Goal: Transaction & Acquisition: Purchase product/service

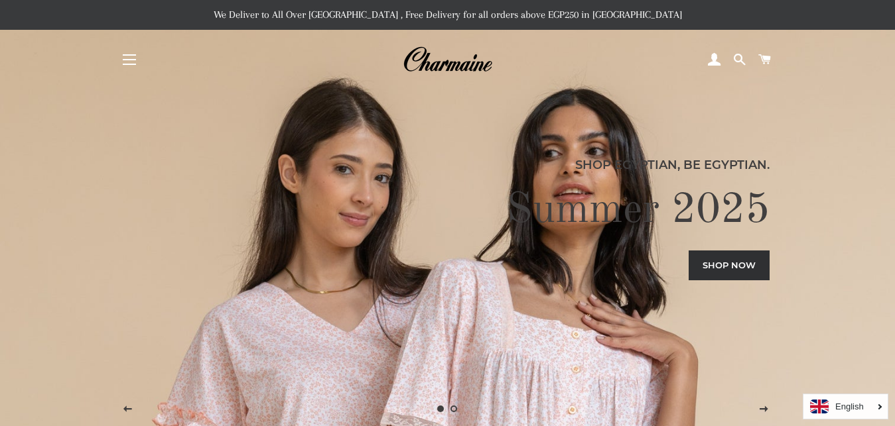
click at [737, 265] on link "Shop now" at bounding box center [728, 265] width 81 height 29
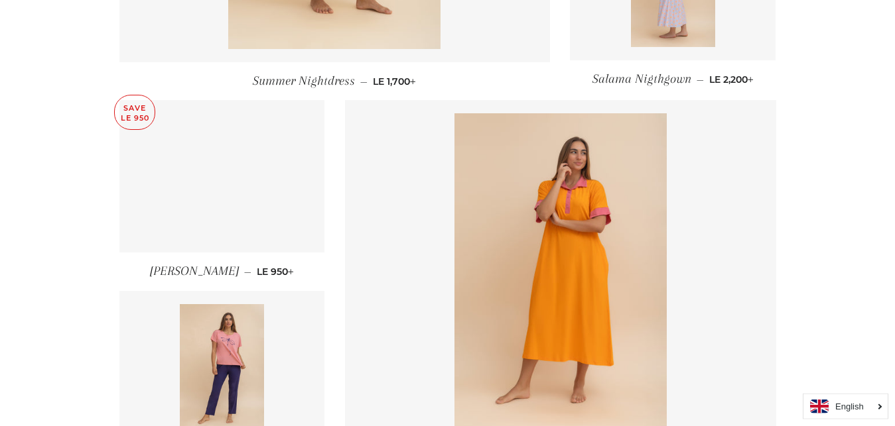
scroll to position [1826, 0]
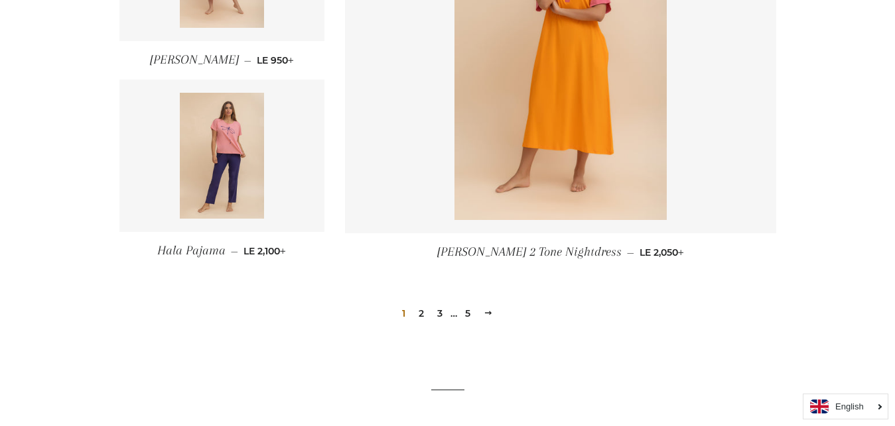
click at [424, 312] on link "2" at bounding box center [421, 314] width 16 height 20
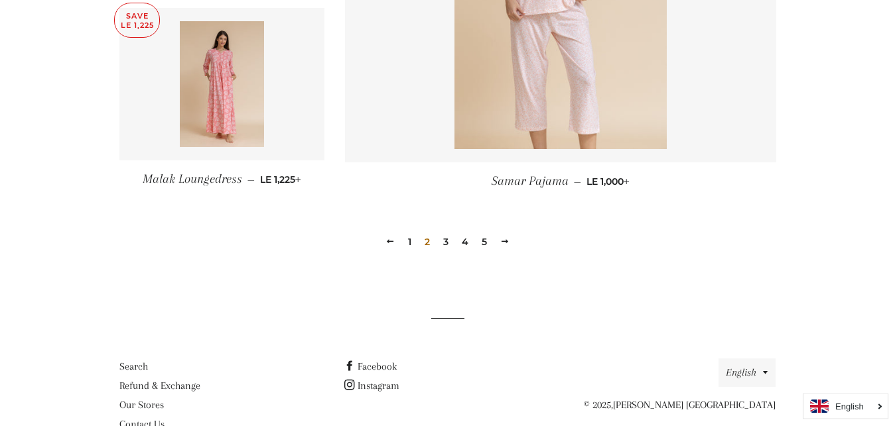
scroll to position [1928, 0]
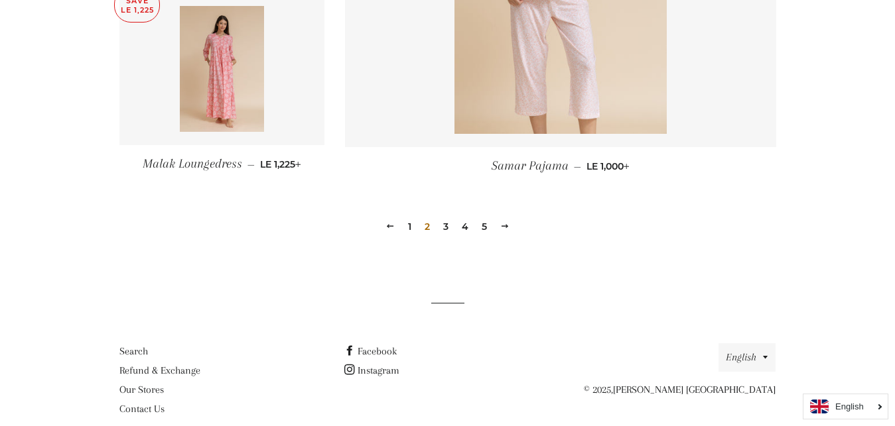
click at [447, 226] on link "3" at bounding box center [446, 227] width 16 height 20
